Goal: Find specific page/section: Find specific page/section

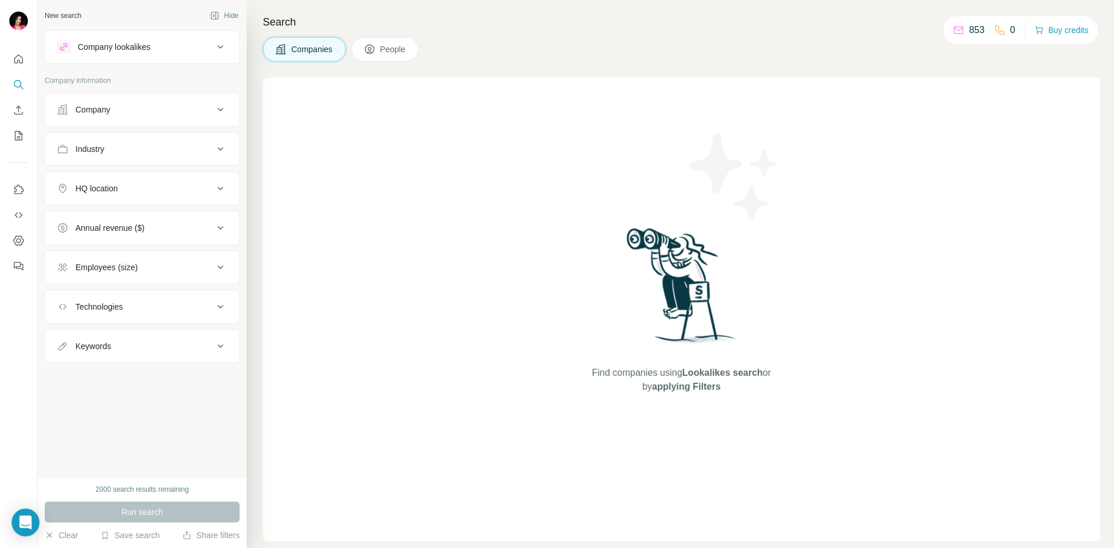
click at [158, 104] on div "Company" at bounding box center [135, 110] width 157 height 12
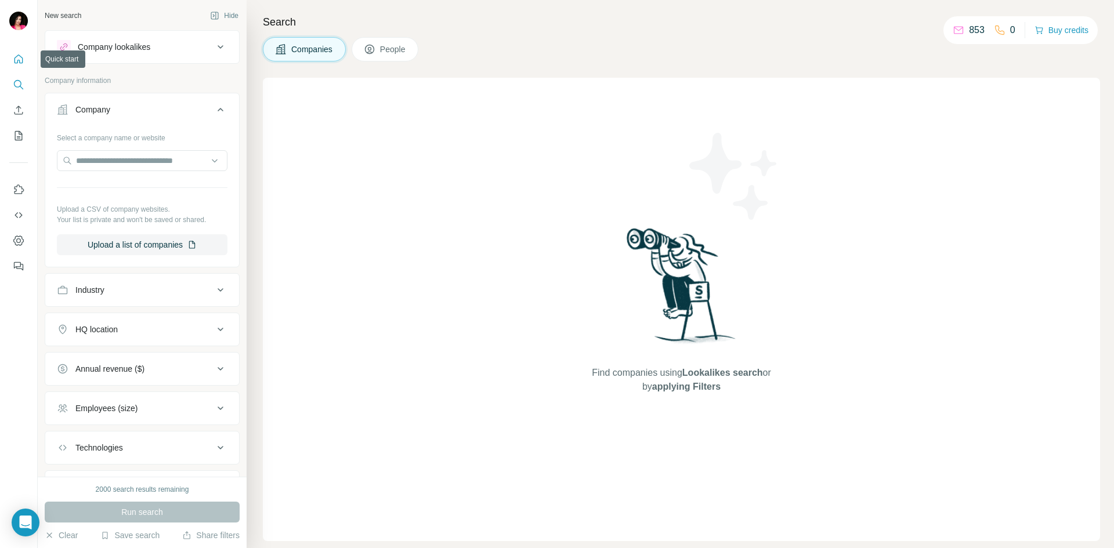
click at [16, 57] on icon "Quick start" at bounding box center [19, 59] width 12 height 12
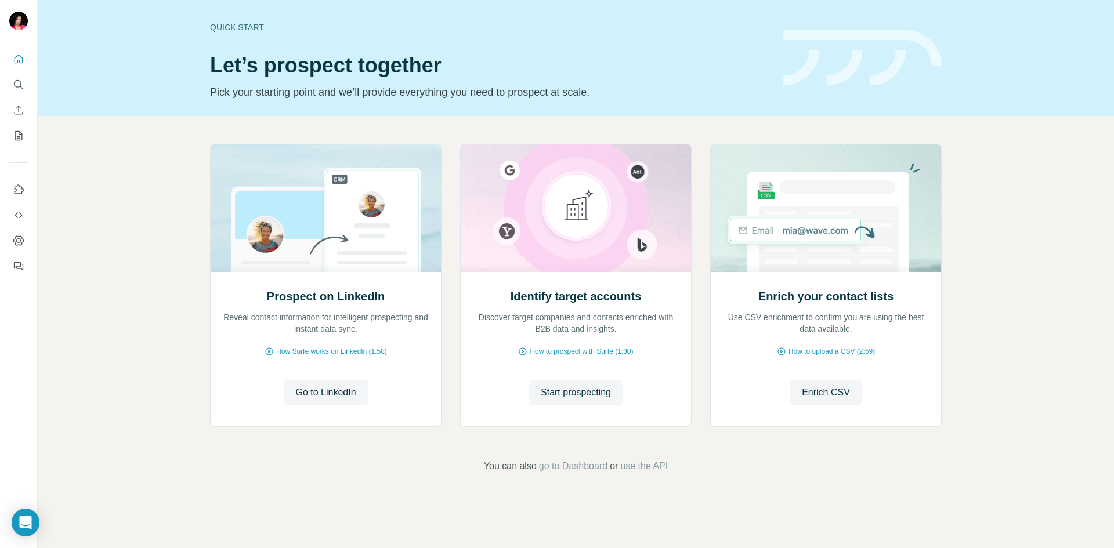
click at [1016, 217] on div "Prospect on LinkedIn Reveal contact information for intelligent prospecting and…" at bounding box center [576, 308] width 1076 height 385
click at [990, 165] on div "Prospect on LinkedIn Reveal contact information for intelligent prospecting and…" at bounding box center [576, 308] width 1076 height 385
click at [21, 56] on icon "Quick start" at bounding box center [19, 59] width 12 height 12
click at [18, 85] on icon "Search" at bounding box center [19, 85] width 12 height 12
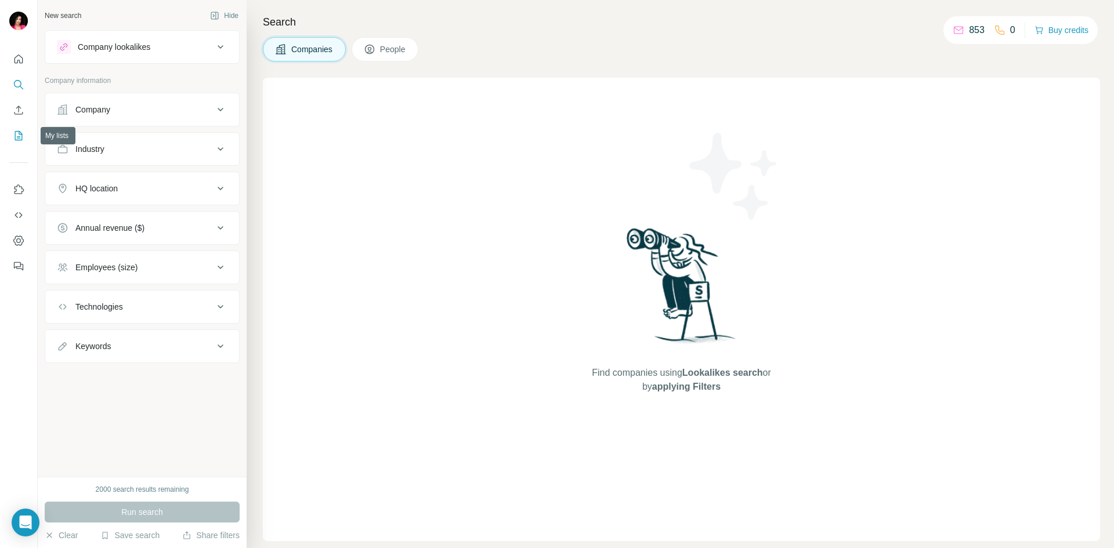
click at [22, 136] on icon "My lists" at bounding box center [19, 135] width 8 height 9
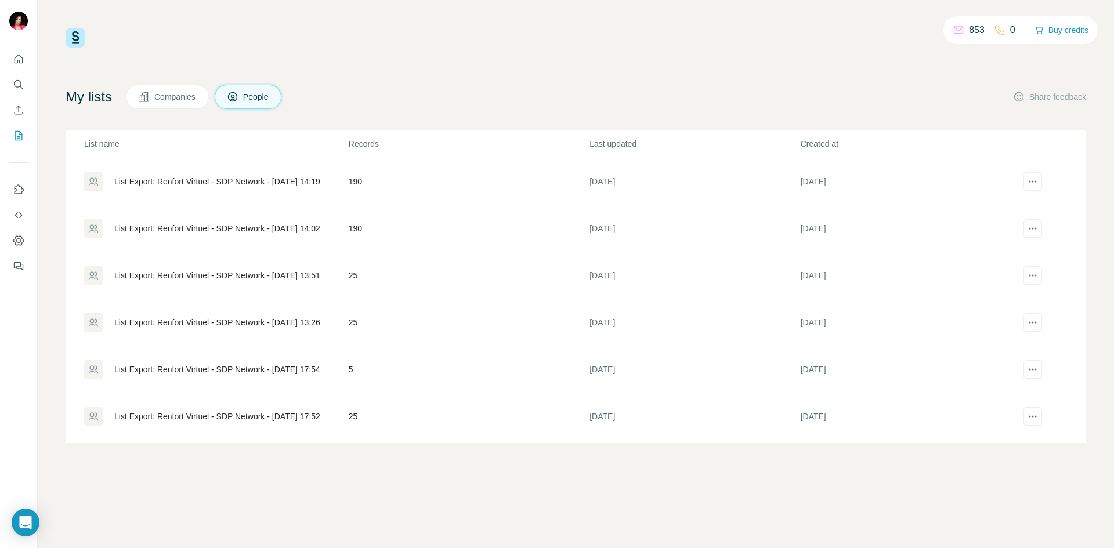
click at [885, 27] on div "853 0 Buy credits My lists Companies People Share feedback List name Records La…" at bounding box center [576, 274] width 1076 height 548
